Goal: Transaction & Acquisition: Subscribe to service/newsletter

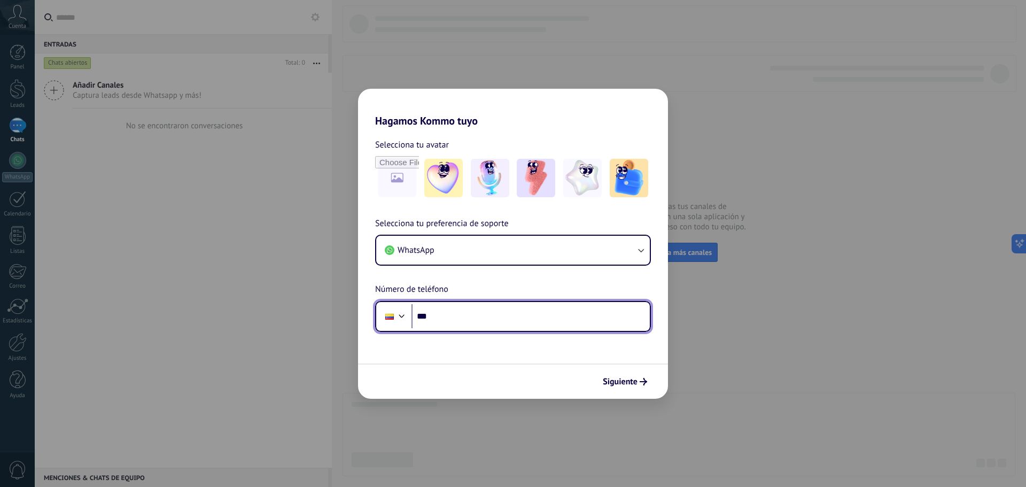
click at [541, 311] on input "***" at bounding box center [530, 316] width 238 height 25
type input "**********"
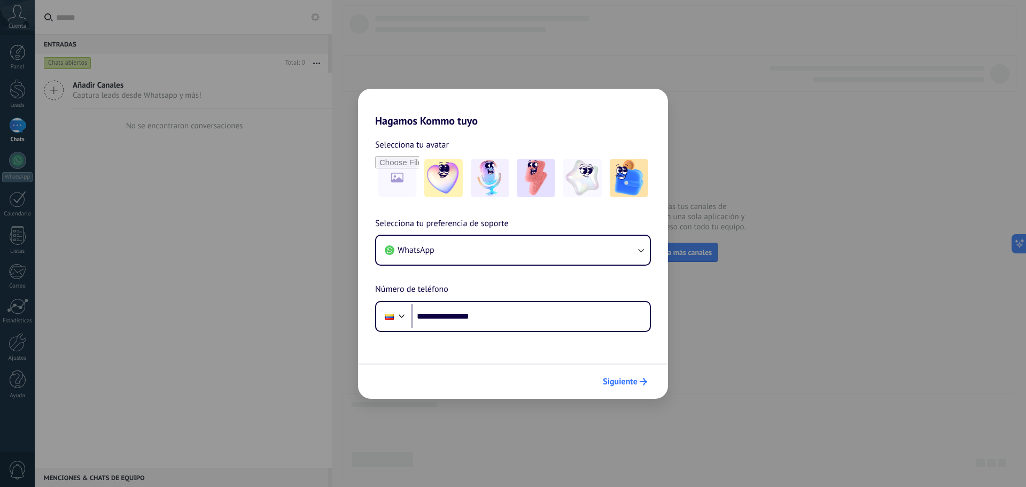
click at [623, 378] on span "Siguiente" at bounding box center [620, 381] width 35 height 7
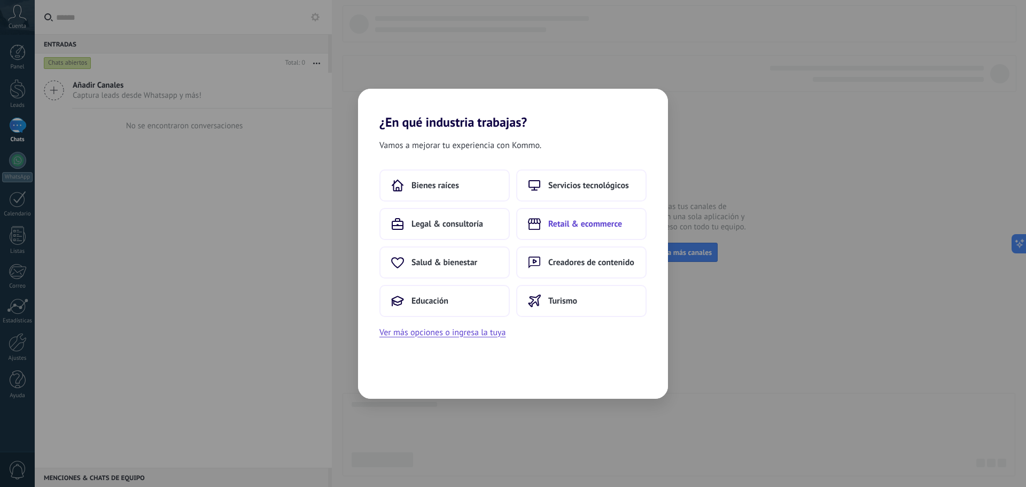
click at [579, 232] on button "Retail & ecommerce" at bounding box center [581, 224] width 130 height 32
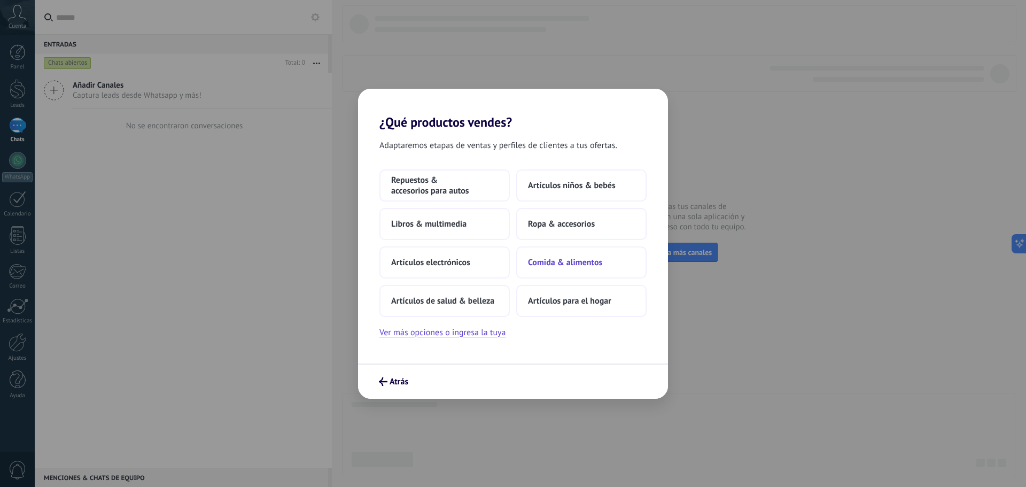
click at [575, 258] on span "Comida & alimentos" at bounding box center [565, 262] width 74 height 11
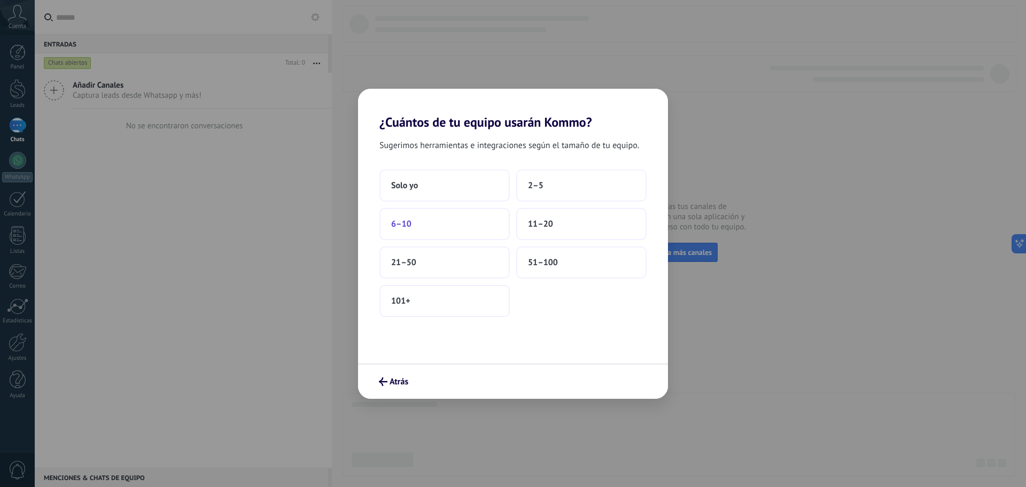
click at [413, 224] on button "6–10" at bounding box center [444, 224] width 130 height 32
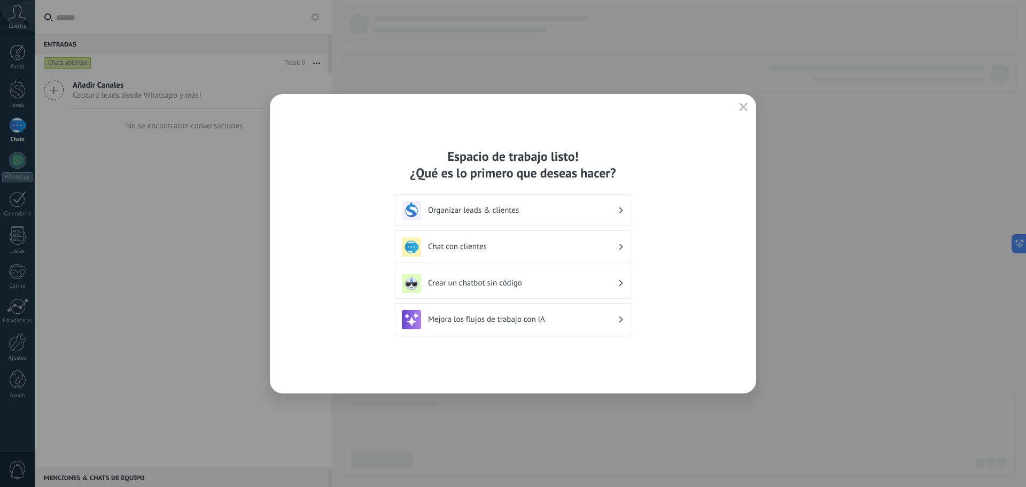
click at [597, 214] on h3 "Organizar leads & clientes" at bounding box center [523, 210] width 190 height 10
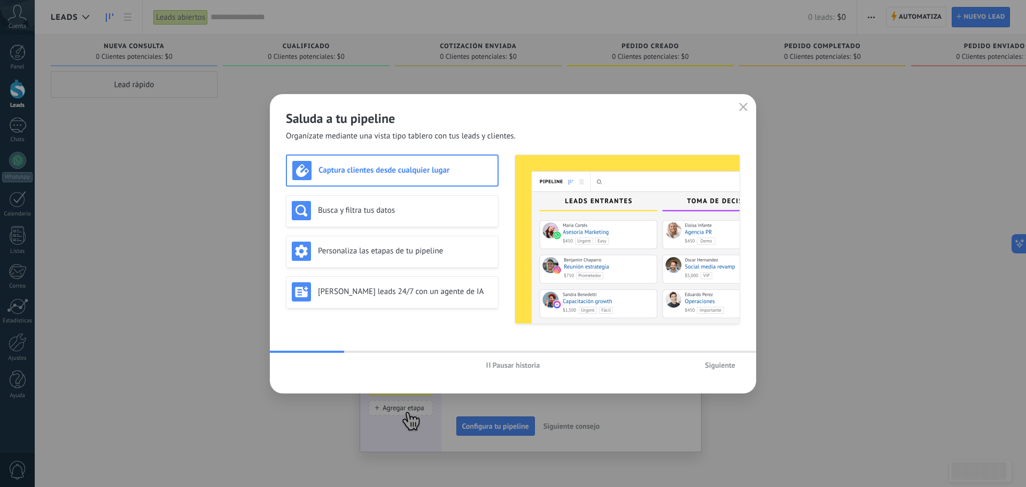
click at [748, 111] on button "button" at bounding box center [743, 107] width 14 height 15
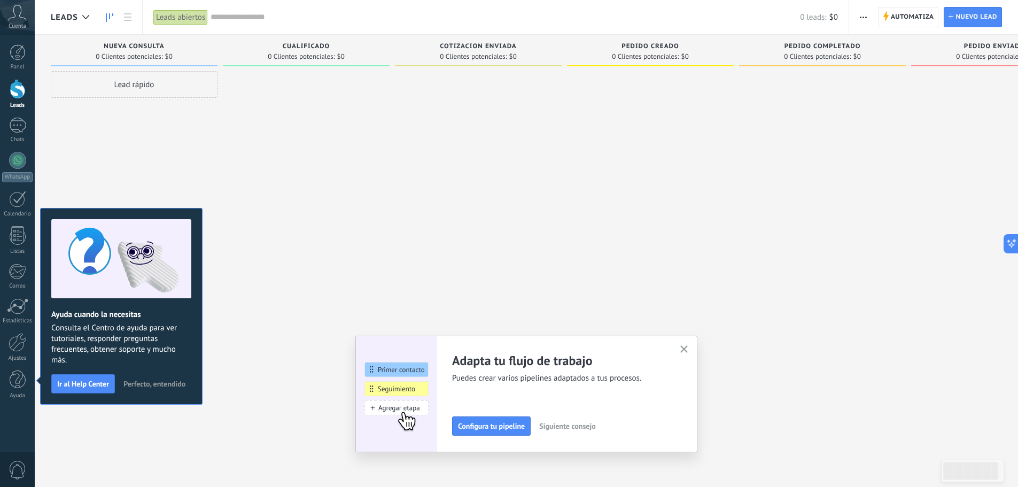
click at [688, 351] on icon "button" at bounding box center [684, 349] width 8 height 8
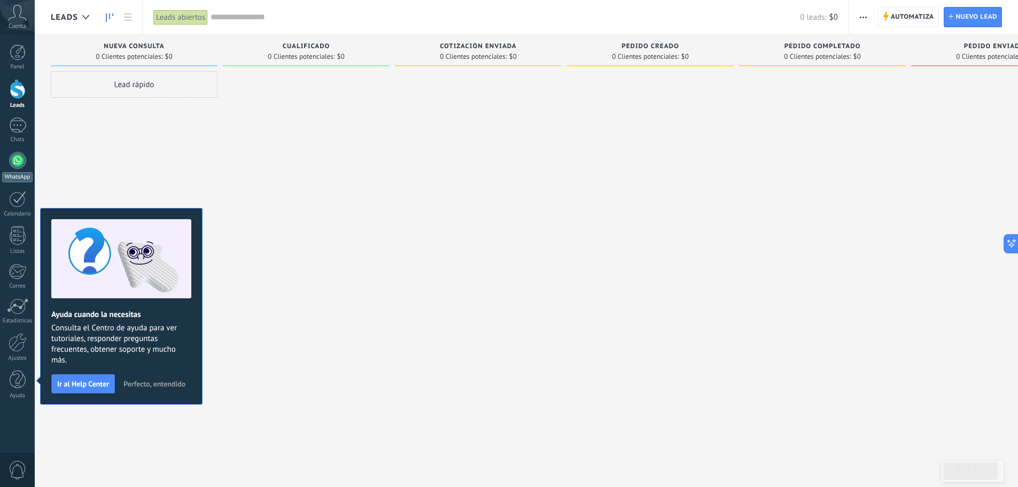
click at [21, 152] on div at bounding box center [17, 160] width 17 height 17
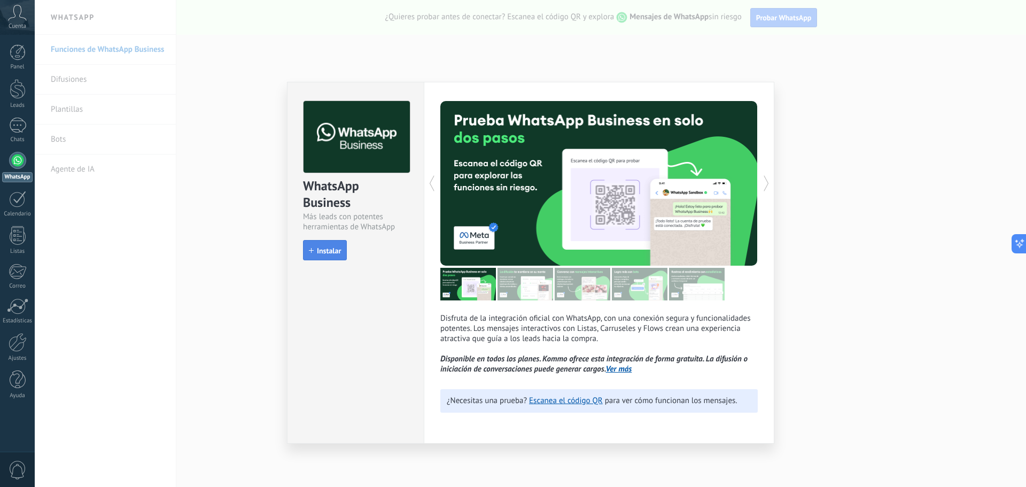
click at [322, 248] on span "Instalar" at bounding box center [329, 250] width 24 height 7
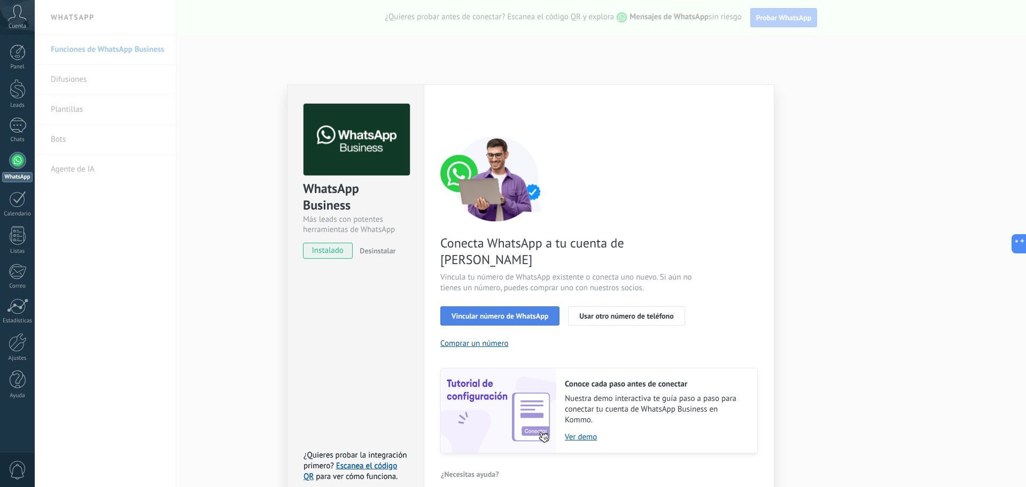
click at [525, 306] on button "Vincular número de WhatsApp" at bounding box center [499, 315] width 119 height 19
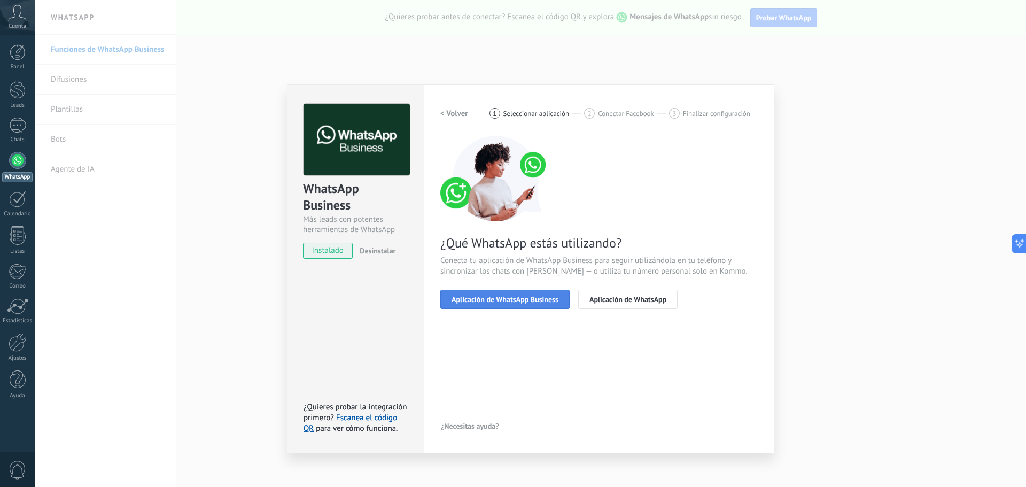
click at [536, 302] on span "Aplicación de WhatsApp Business" at bounding box center [504, 298] width 107 height 7
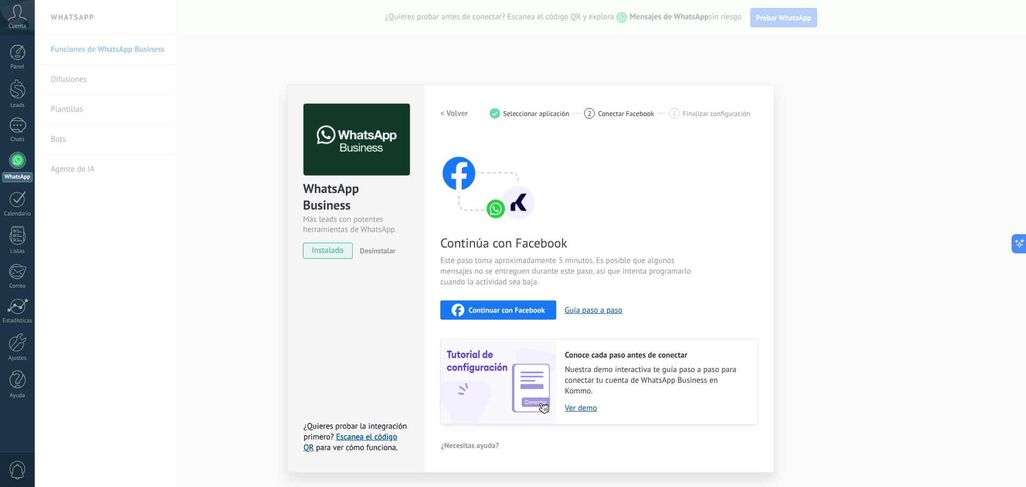
click at [524, 314] on span "Continuar con Facebook" at bounding box center [506, 309] width 76 height 7
click at [512, 313] on span "Continuar con Facebook" at bounding box center [506, 309] width 76 height 7
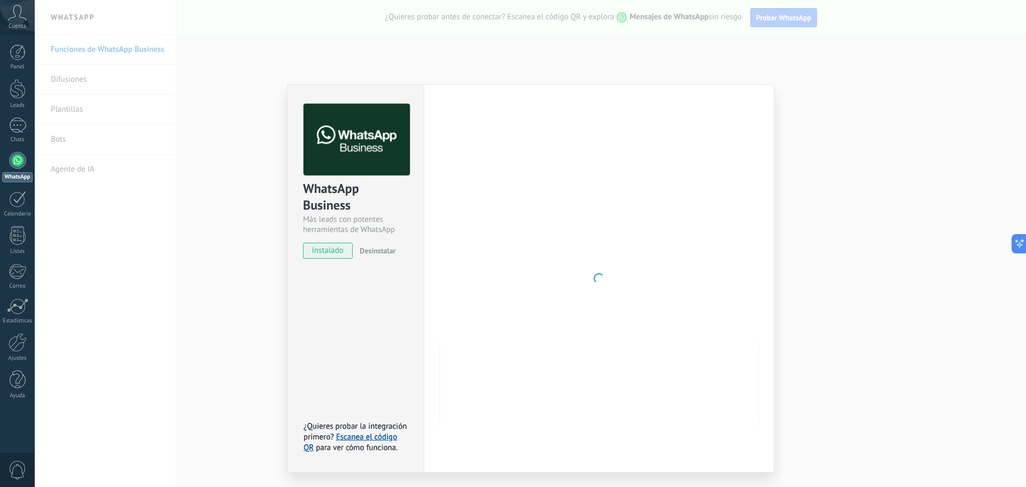
click at [334, 252] on span "instalado" at bounding box center [327, 251] width 49 height 16
click at [957, 288] on div "WhatsApp Business Más leads con potentes herramientas de WhatsApp instalado Des…" at bounding box center [530, 243] width 991 height 487
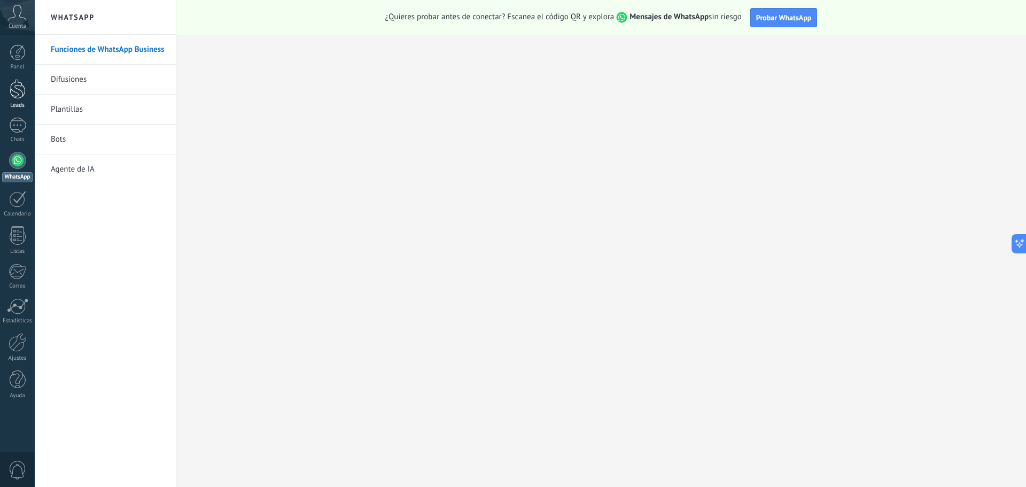
click at [21, 92] on div at bounding box center [18, 89] width 16 height 20
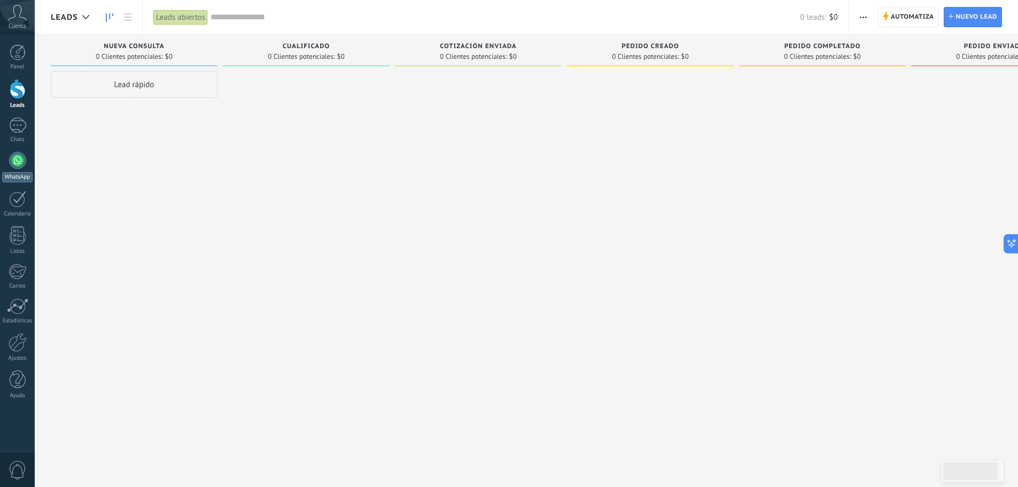
click at [21, 165] on div at bounding box center [17, 160] width 17 height 17
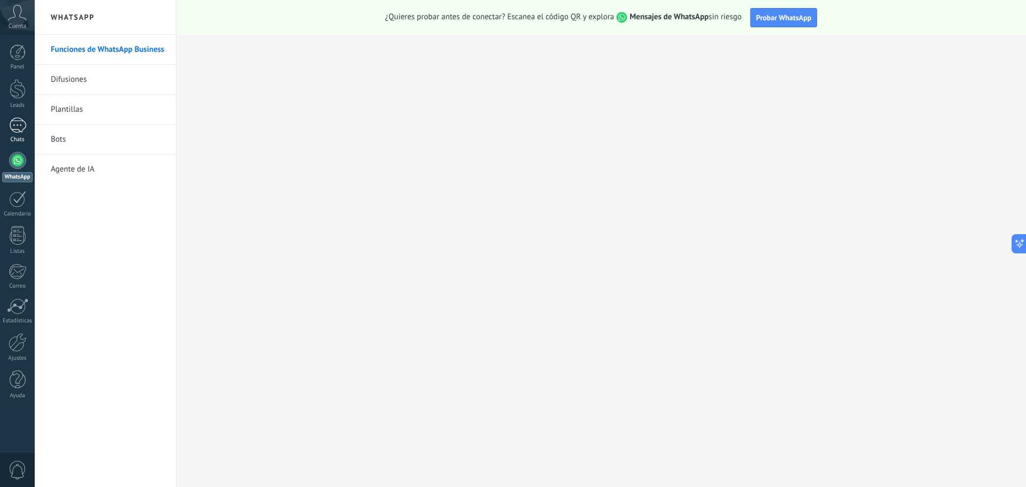
click at [20, 143] on div "Chats" at bounding box center [17, 139] width 31 height 7
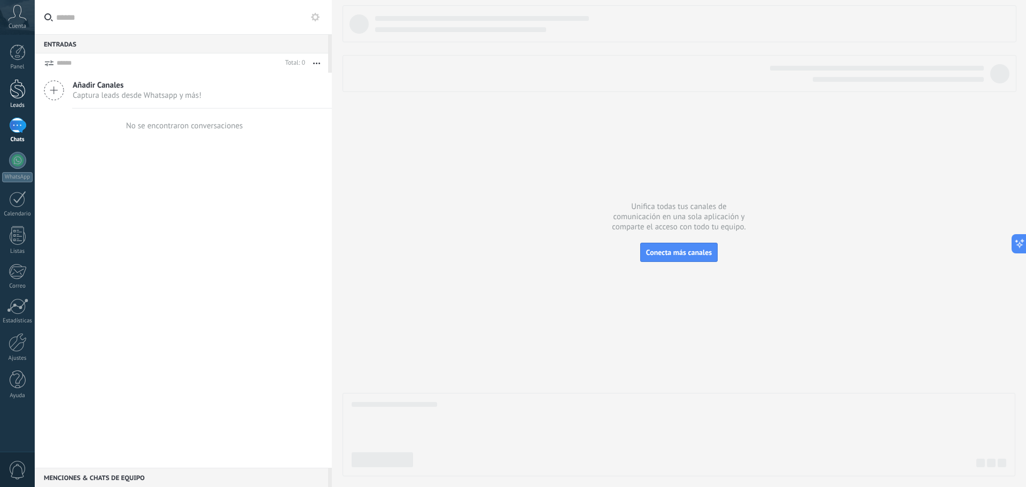
click at [25, 90] on div at bounding box center [18, 89] width 16 height 20
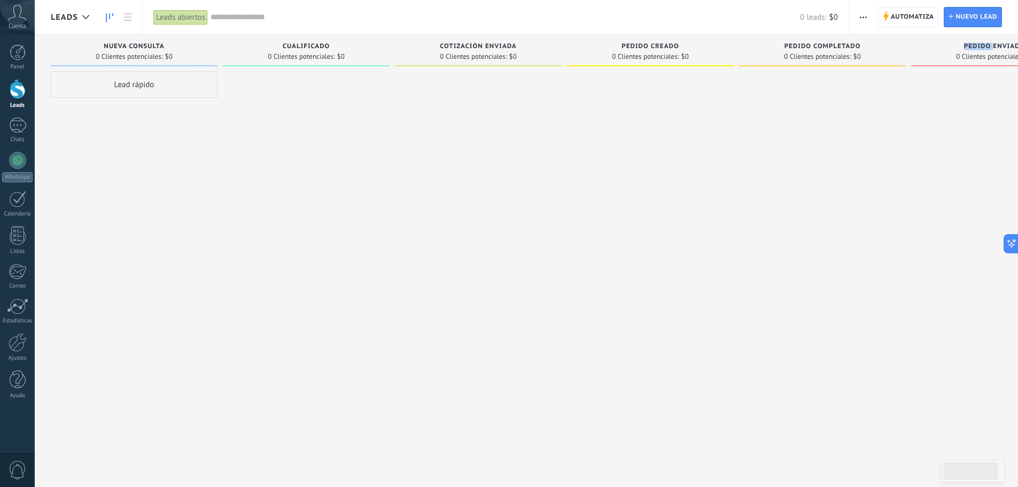
drag, startPoint x: 965, startPoint y: 43, endPoint x: 992, endPoint y: 50, distance: 28.0
click at [992, 50] on span "Pedido enviado" at bounding box center [994, 46] width 61 height 7
drag, startPoint x: 781, startPoint y: 44, endPoint x: 853, endPoint y: 41, distance: 71.6
click at [853, 41] on div "Pedido completado 0 Clientes potenciales: $0" at bounding box center [822, 51] width 167 height 32
click at [857, 46] on span "Pedido completado" at bounding box center [822, 46] width 76 height 7
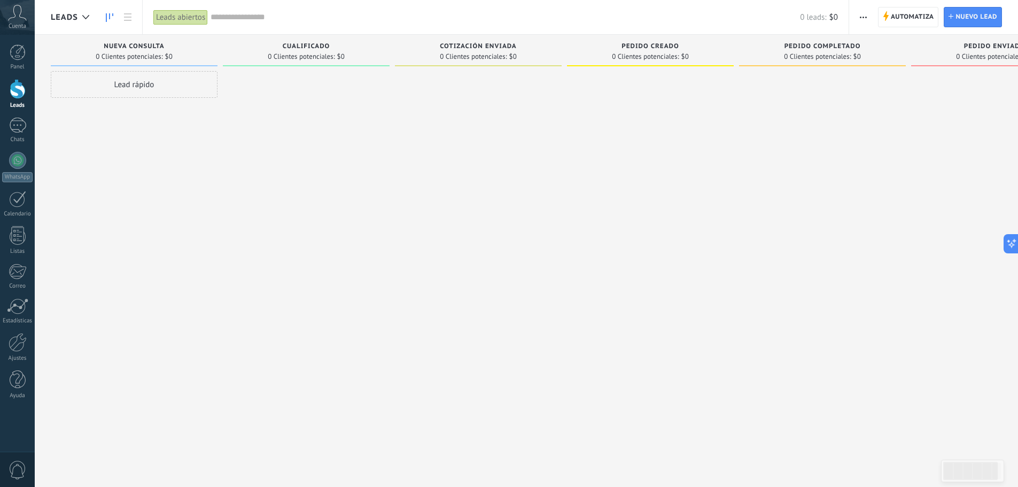
click at [781, 40] on div "Pedido completado 0 Clientes potenciales: $0" at bounding box center [822, 51] width 167 height 32
click at [785, 39] on div "Pedido completado 0 Clientes potenciales: $0" at bounding box center [822, 51] width 167 height 32
drag, startPoint x: 785, startPoint y: 43, endPoint x: 863, endPoint y: 44, distance: 78.0
click at [863, 44] on div "Pedido completado" at bounding box center [822, 47] width 156 height 9
click at [965, 42] on div "Pedido enviado 0 Clientes potenciales: $0" at bounding box center [994, 51] width 167 height 32
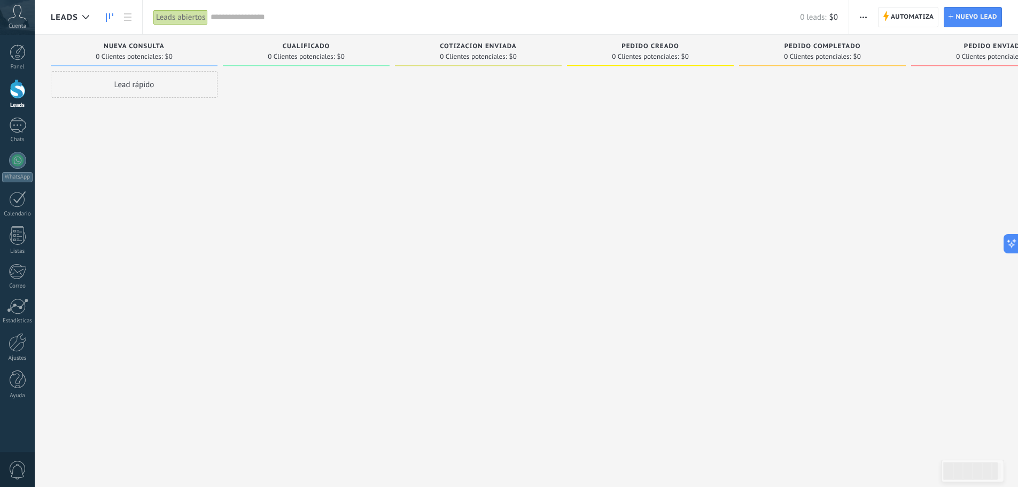
click at [965, 44] on div "Pedido enviado" at bounding box center [994, 47] width 156 height 9
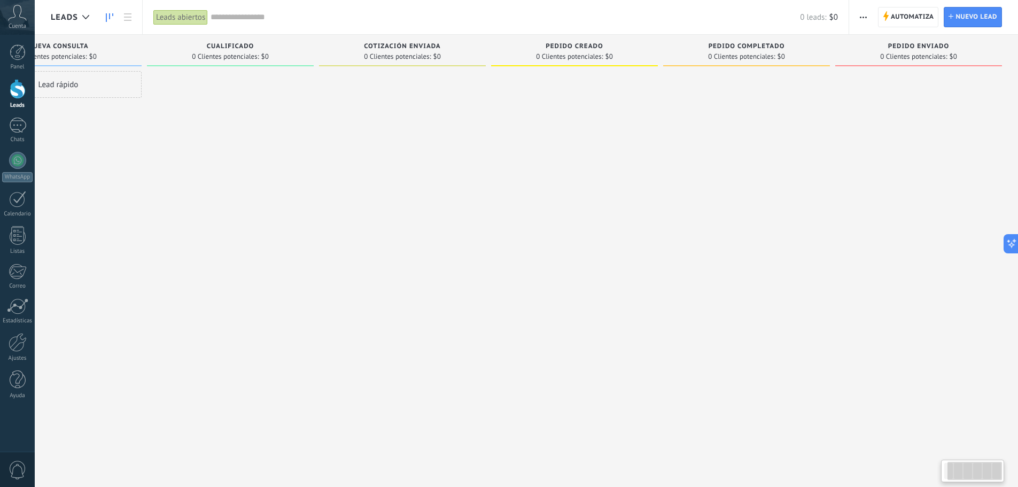
drag, startPoint x: 954, startPoint y: 188, endPoint x: 389, endPoint y: 323, distance: 580.7
click at [397, 325] on div "Lamentablemente, no hay leads con estos parámetros. Mostrar todo Leads Entrante…" at bounding box center [496, 227] width 1043 height 384
click at [863, 12] on span "button" at bounding box center [863, 17] width 7 height 20
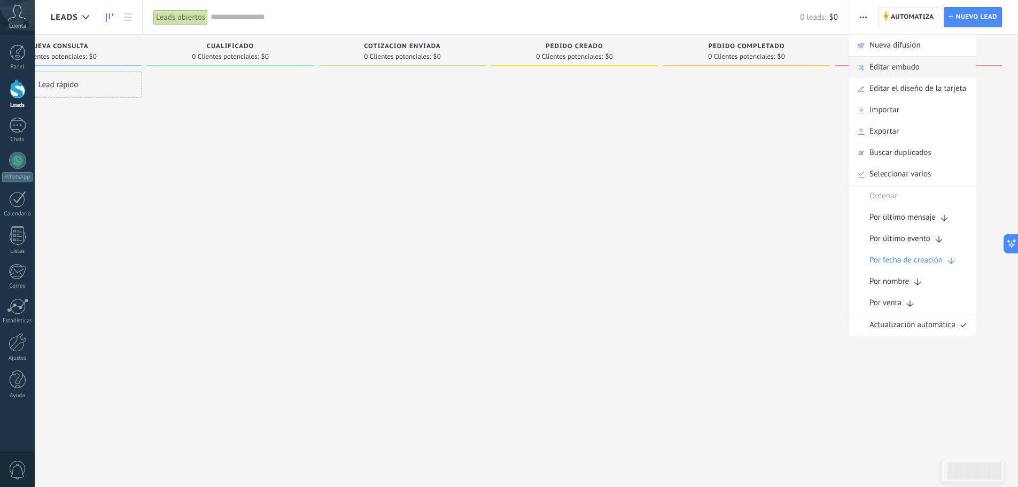
click at [907, 67] on span "Editar embudo" at bounding box center [894, 67] width 50 height 21
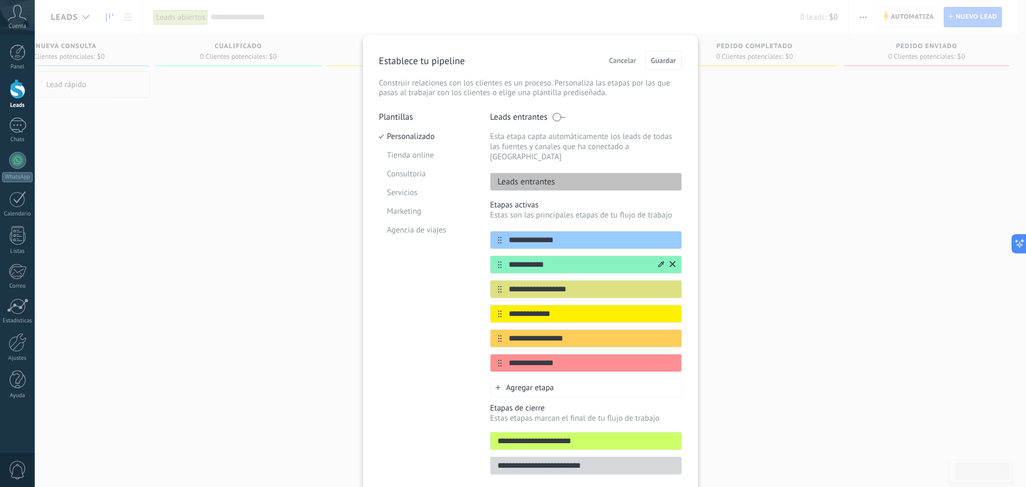
click at [556, 261] on div "**********" at bounding box center [586, 264] width 192 height 18
drag, startPoint x: 556, startPoint y: 253, endPoint x: 529, endPoint y: 255, distance: 26.8
click at [503, 259] on input "**********" at bounding box center [579, 264] width 155 height 11
drag, startPoint x: 588, startPoint y: 284, endPoint x: 504, endPoint y: 298, distance: 84.5
click at [504, 298] on div "**********" at bounding box center [586, 301] width 192 height 141
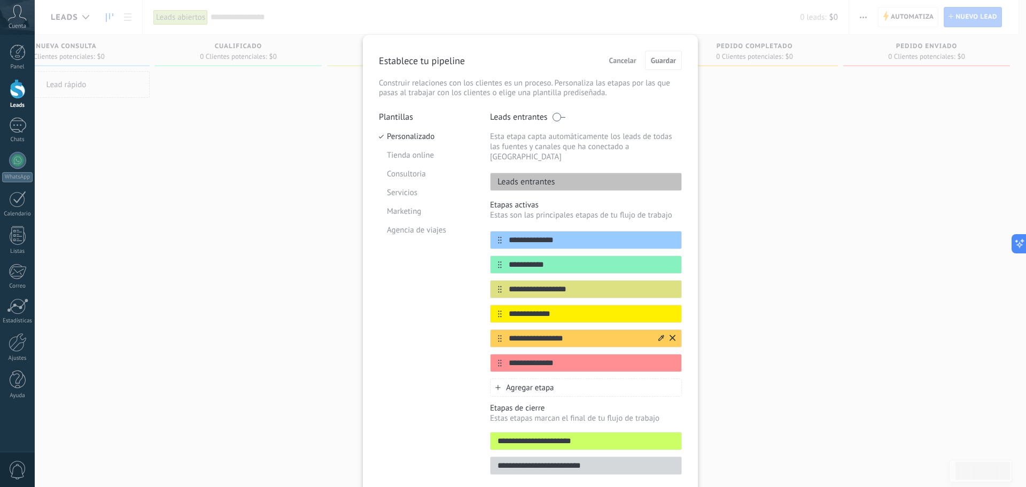
drag, startPoint x: 583, startPoint y: 301, endPoint x: 511, endPoint y: 324, distance: 76.4
click at [511, 325] on div "**********" at bounding box center [586, 301] width 192 height 141
drag, startPoint x: 577, startPoint y: 338, endPoint x: 554, endPoint y: 335, distance: 23.1
click at [554, 335] on div "**********" at bounding box center [586, 301] width 192 height 141
click at [819, 152] on div "**********" at bounding box center [530, 243] width 991 height 487
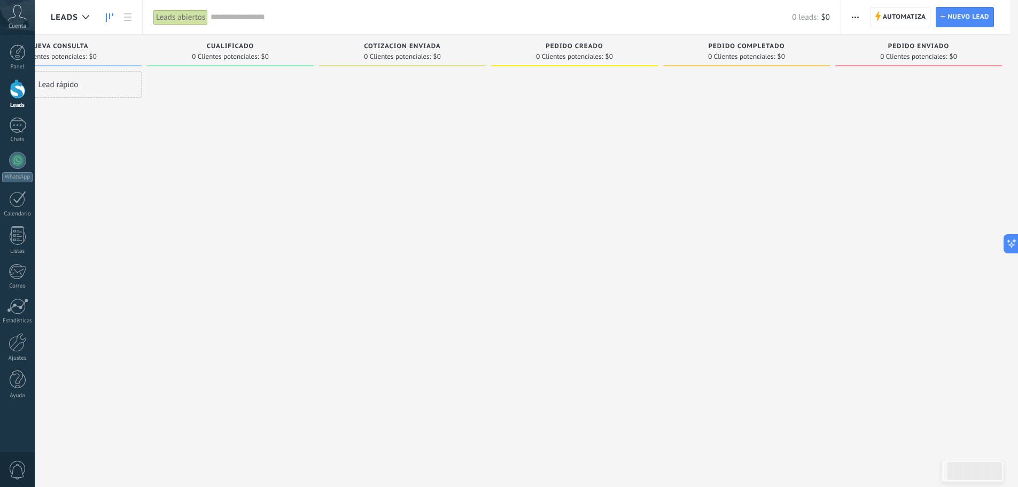
scroll to position [0, 68]
drag, startPoint x: 272, startPoint y: 369, endPoint x: 685, endPoint y: 293, distance: 419.9
click at [508, 318] on div "Lamentablemente, no hay leads con estos parámetros. Mostrar todo Leads Entrante…" at bounding box center [504, 227] width 1043 height 384
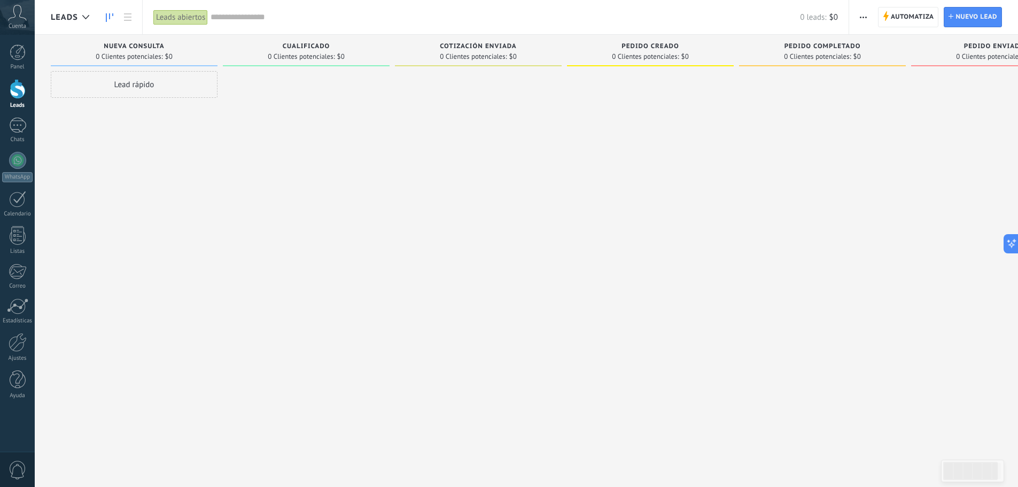
scroll to position [0, 76]
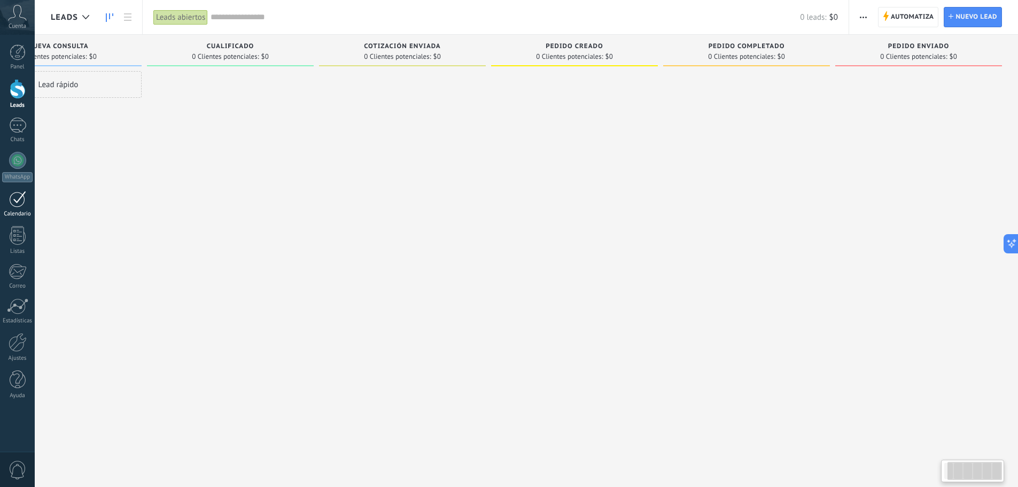
drag, startPoint x: 606, startPoint y: 166, endPoint x: 0, endPoint y: 191, distance: 606.8
click at [0, 191] on body ".abccls-1,.abccls-2{fill-rule:evenodd}.abccls-2{fill:#fff} .abfcls-1{fill:none}…" at bounding box center [509, 243] width 1018 height 487
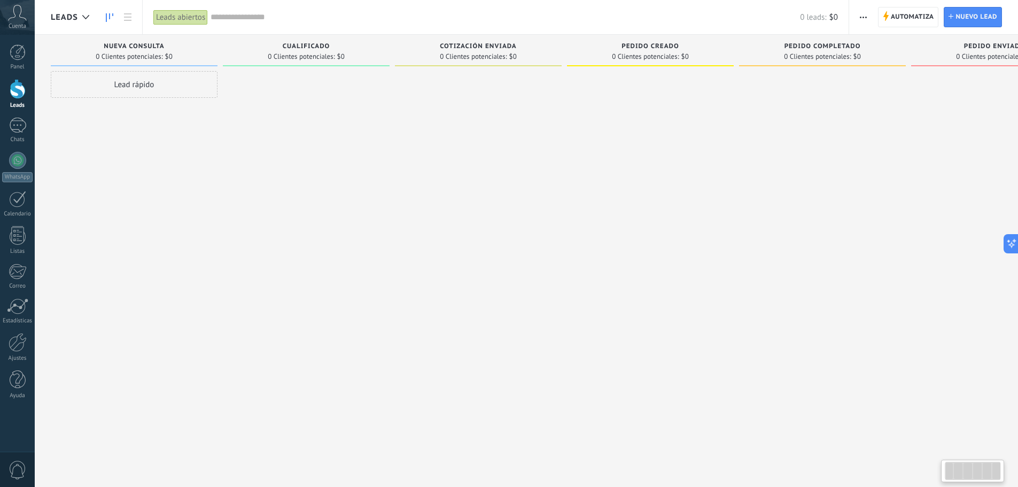
drag, startPoint x: 493, startPoint y: 222, endPoint x: 1025, endPoint y: 200, distance: 533.0
click at [951, 209] on div "Lamentablemente, no hay leads con estos parámetros. Mostrar todo Leads Entrante…" at bounding box center [572, 227] width 1043 height 384
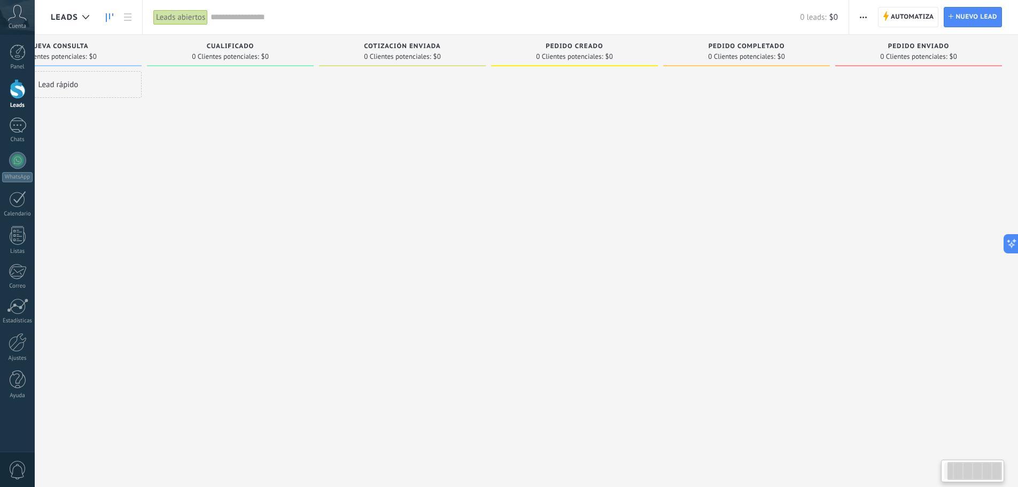
drag, startPoint x: 849, startPoint y: 129, endPoint x: 603, endPoint y: 182, distance: 252.0
click at [603, 182] on div "Lamentablemente, no hay leads con estos parámetros. Mostrar todo Leads Entrante…" at bounding box center [496, 227] width 1043 height 384
drag, startPoint x: 509, startPoint y: 313, endPoint x: 758, endPoint y: 193, distance: 275.7
click at [592, 274] on div "Lamentablemente, no hay leads con estos parámetros. Mostrar todo Leads Entrante…" at bounding box center [496, 227] width 1043 height 384
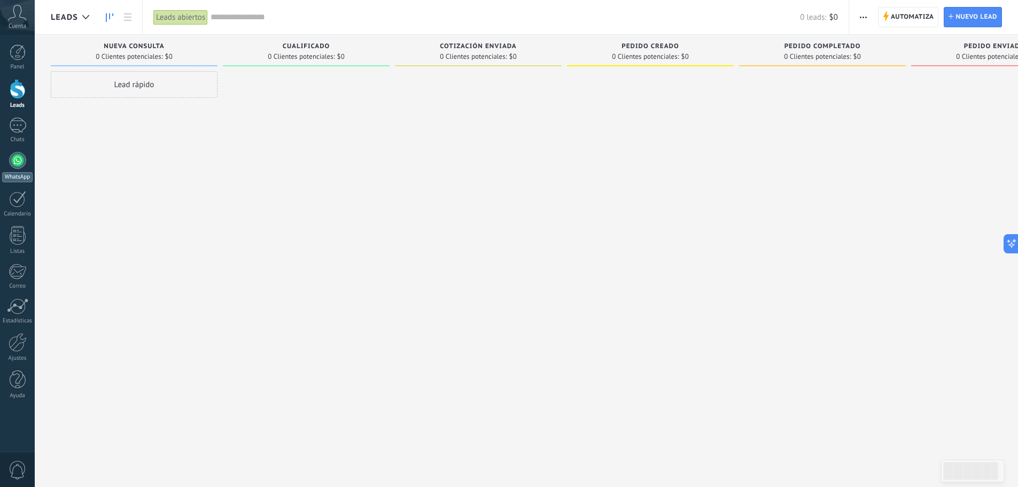
click at [8, 163] on link "WhatsApp" at bounding box center [17, 167] width 35 height 30
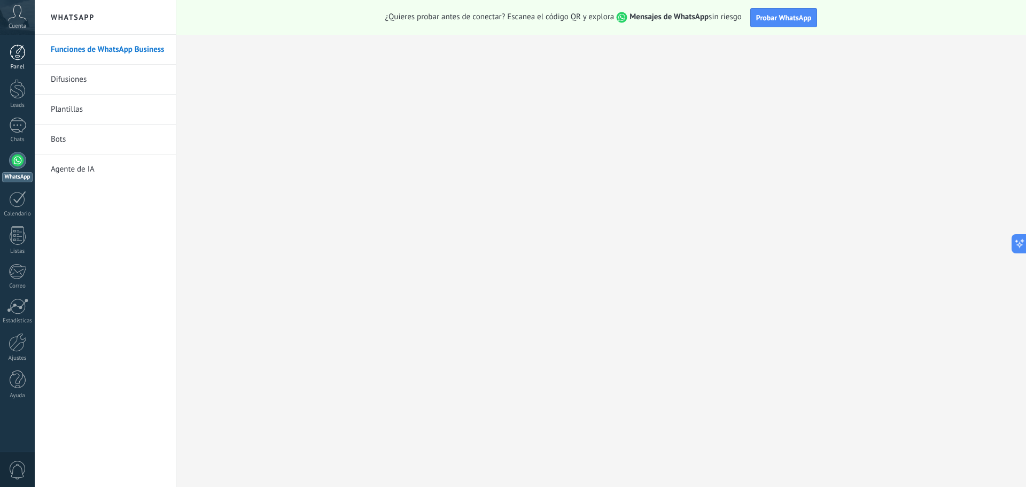
click at [24, 60] on div at bounding box center [18, 52] width 16 height 16
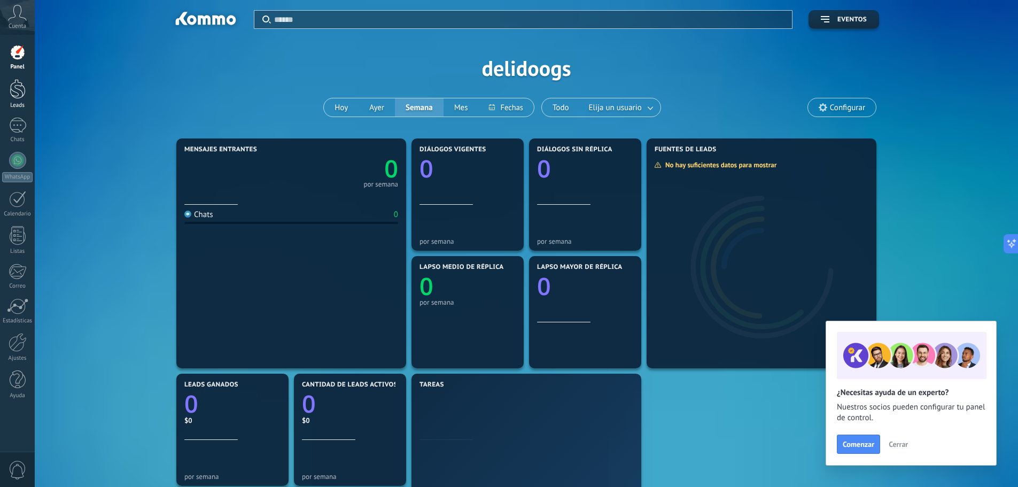
click at [24, 93] on div at bounding box center [18, 89] width 16 height 20
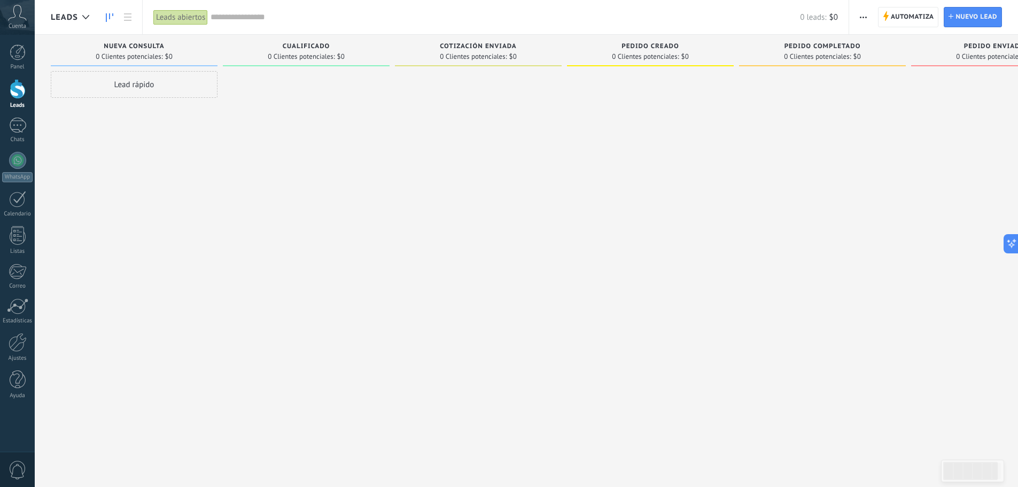
drag, startPoint x: 780, startPoint y: 42, endPoint x: 855, endPoint y: 39, distance: 74.3
click at [855, 39] on div "Pedido completado 0 Clientes potenciales: $0" at bounding box center [822, 51] width 167 height 32
drag, startPoint x: 783, startPoint y: 44, endPoint x: 844, endPoint y: 41, distance: 61.0
click at [844, 41] on div "Pedido completado 0 Clientes potenciales: $0" at bounding box center [822, 51] width 167 height 32
drag, startPoint x: 678, startPoint y: 45, endPoint x: 629, endPoint y: 41, distance: 49.3
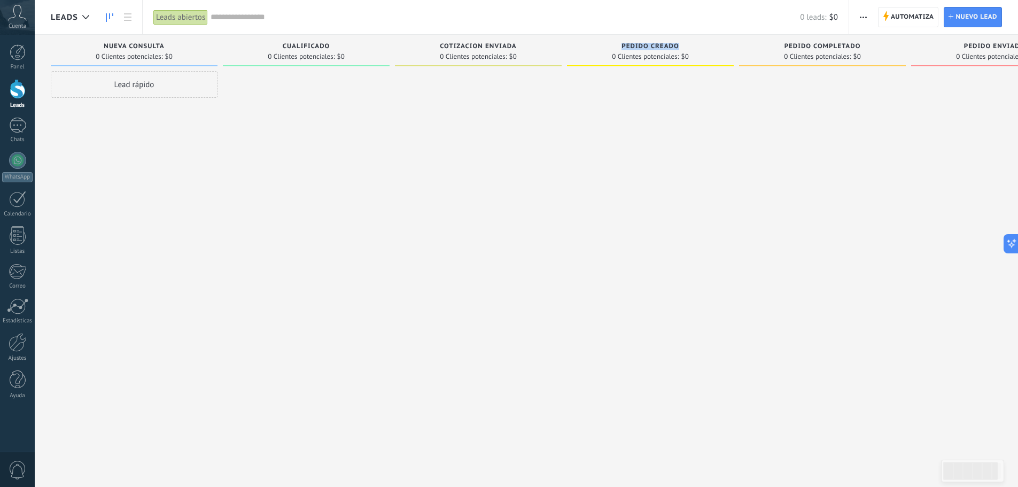
click at [629, 41] on div "Pedido creado 0 Clientes potenciales: $0" at bounding box center [650, 51] width 167 height 32
click at [903, 21] on span "Automatiza" at bounding box center [912, 16] width 43 height 19
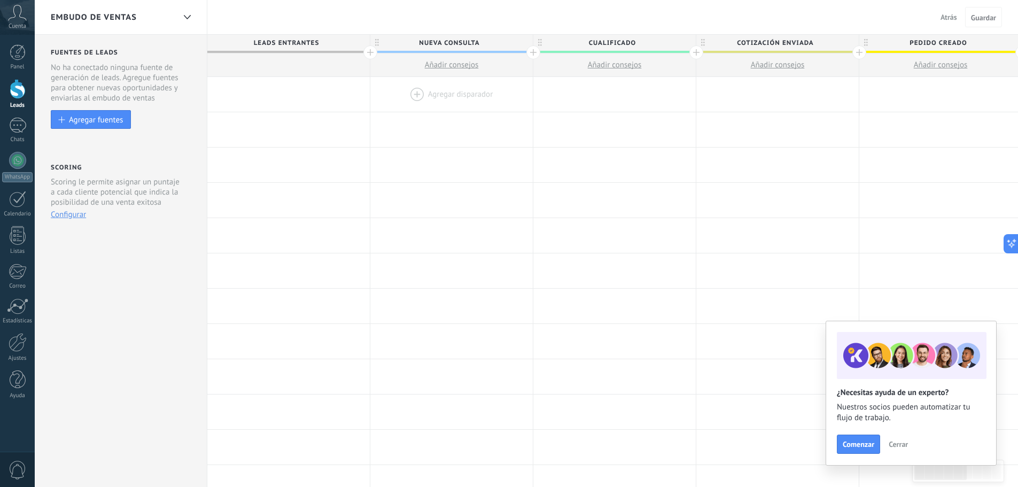
click at [450, 93] on div at bounding box center [451, 94] width 162 height 35
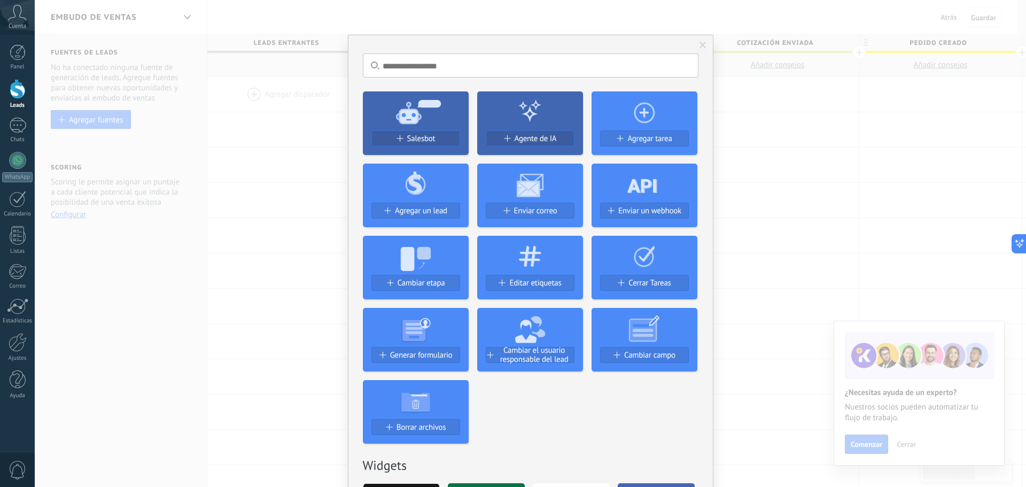
click at [276, 72] on div "No hay resultados Salesbot Agente de IA Agregar tarea Agregar un lead Enviar co…" at bounding box center [530, 243] width 991 height 487
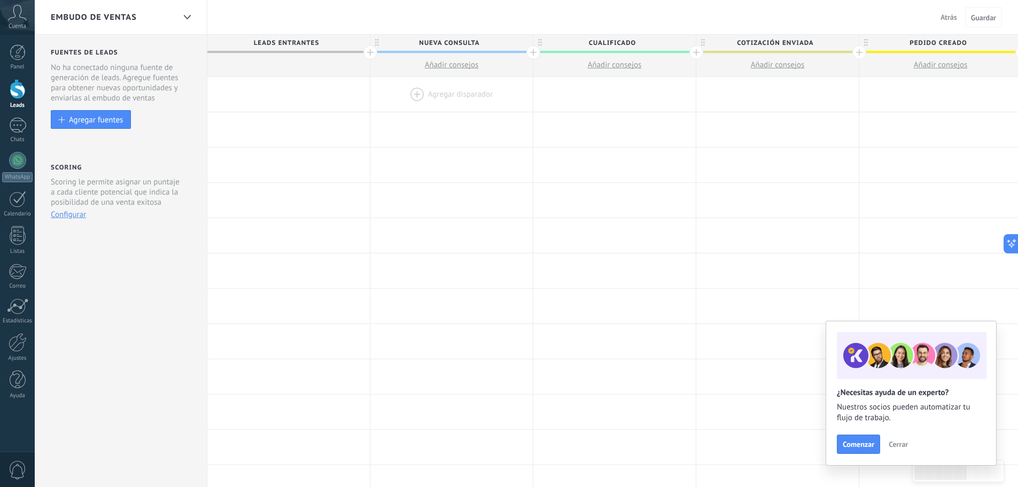
click at [454, 100] on div at bounding box center [451, 94] width 162 height 35
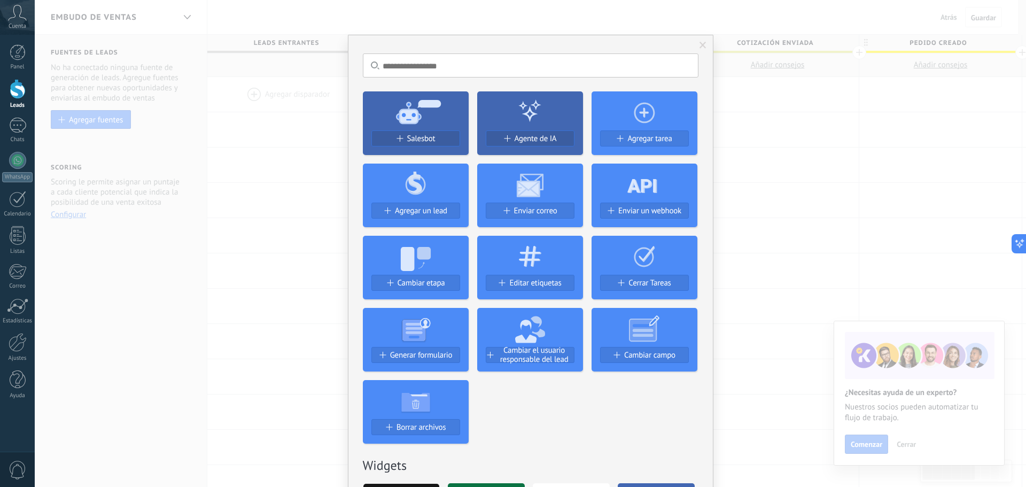
click at [804, 128] on div "No hay resultados Salesbot Agente de IA Agregar tarea Agregar un lead Enviar co…" at bounding box center [530, 243] width 991 height 487
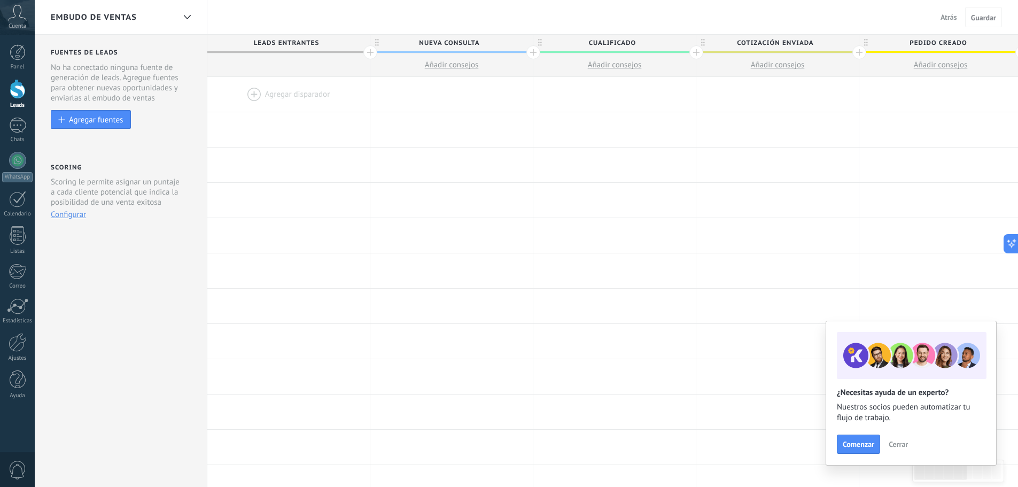
click at [903, 444] on span "Cerrar" at bounding box center [897, 443] width 19 height 7
